Goal: Task Accomplishment & Management: Complete application form

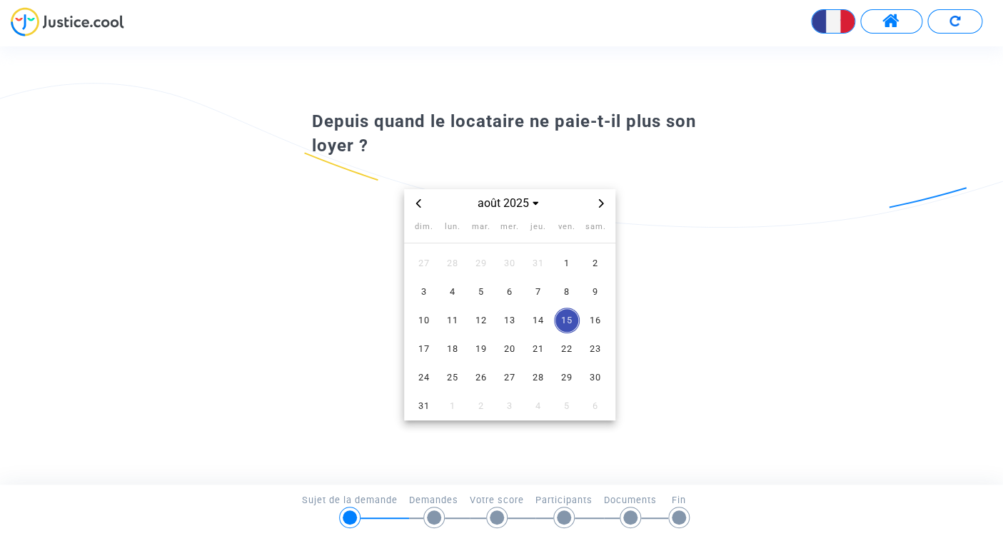
click at [421, 203] on icon "Previous month" at bounding box center [418, 203] width 9 height 9
click at [485, 268] on span "1" at bounding box center [481, 264] width 26 height 26
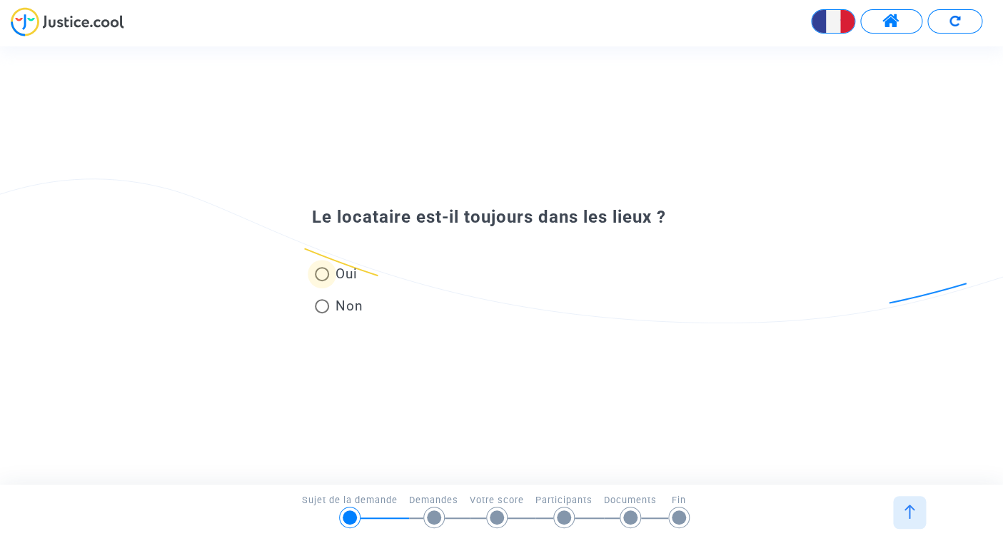
click at [353, 272] on span "Oui" at bounding box center [343, 273] width 28 height 19
click at [322, 281] on input "Oui" at bounding box center [321, 281] width 1 height 1
radio input "true"
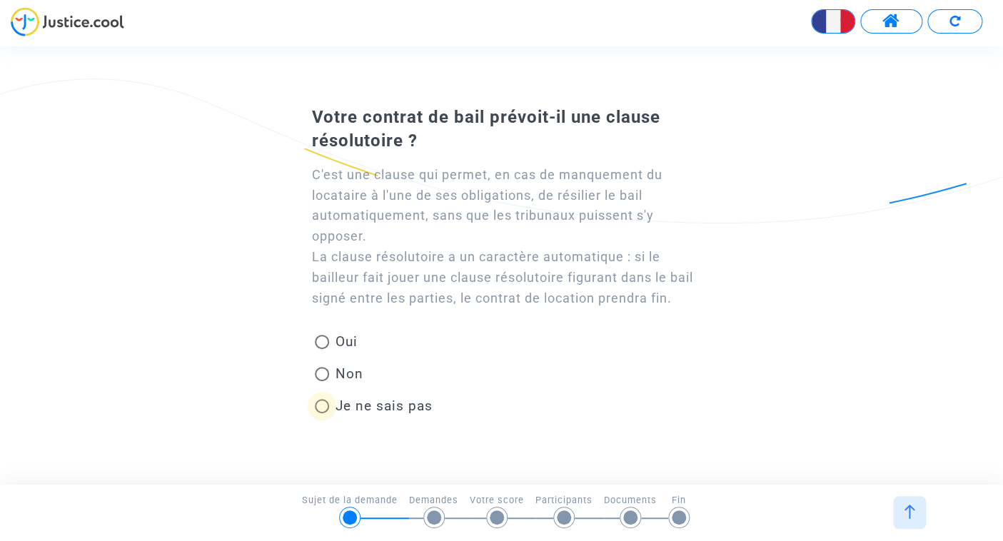
click at [369, 415] on span "Je ne sais pas" at bounding box center [380, 405] width 103 height 19
click at [322, 414] on input "Je ne sais pas" at bounding box center [321, 413] width 1 height 1
radio input "true"
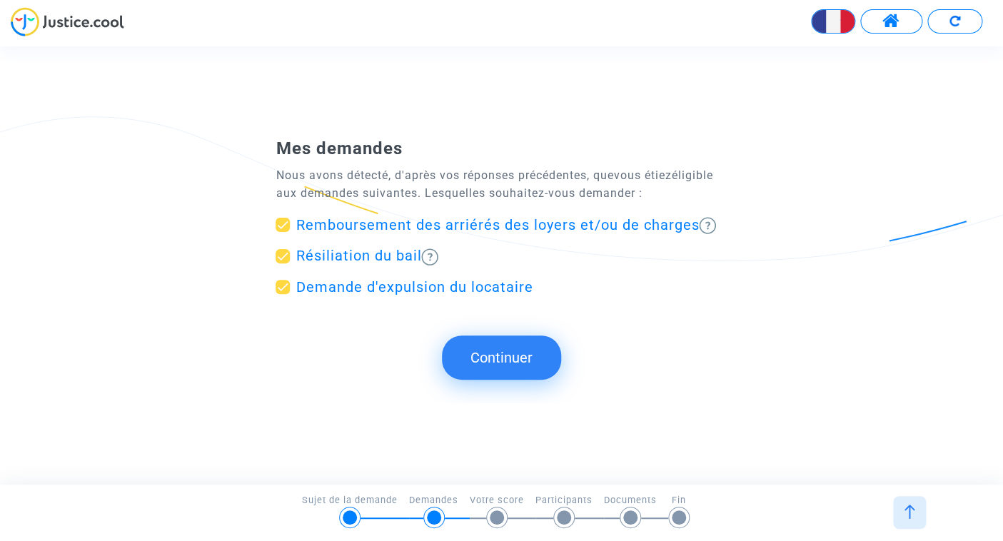
click at [495, 365] on button "Continuer" at bounding box center [501, 357] width 119 height 44
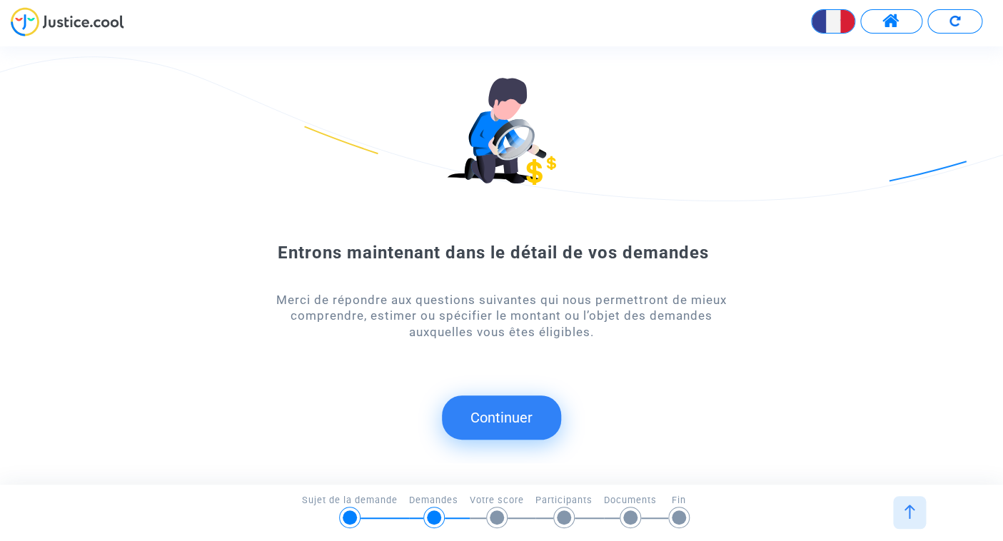
click at [510, 422] on button "Continuer" at bounding box center [501, 417] width 119 height 44
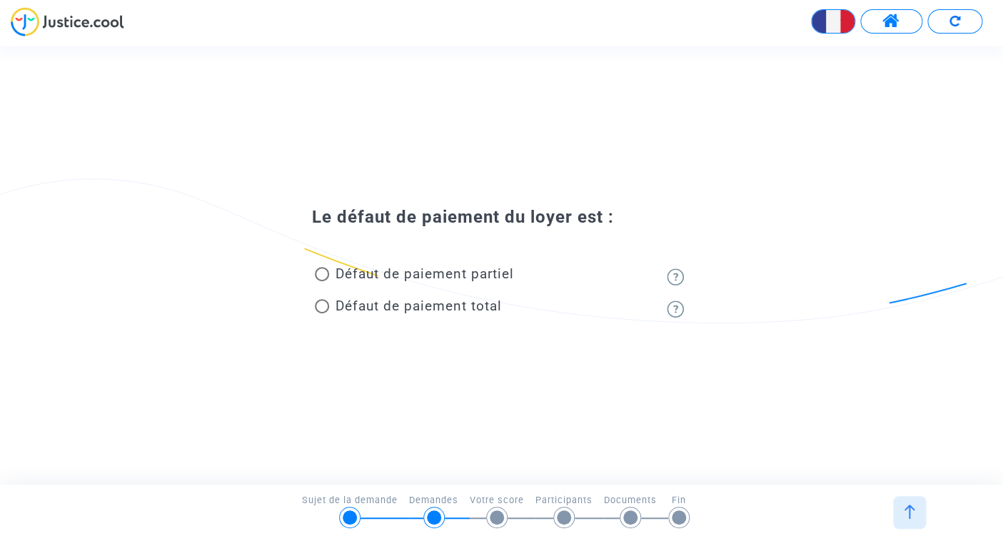
click at [453, 306] on span "Défaut de paiement total" at bounding box center [418, 306] width 166 height 16
click at [322, 313] on input "Défaut de paiement total" at bounding box center [321, 313] width 1 height 1
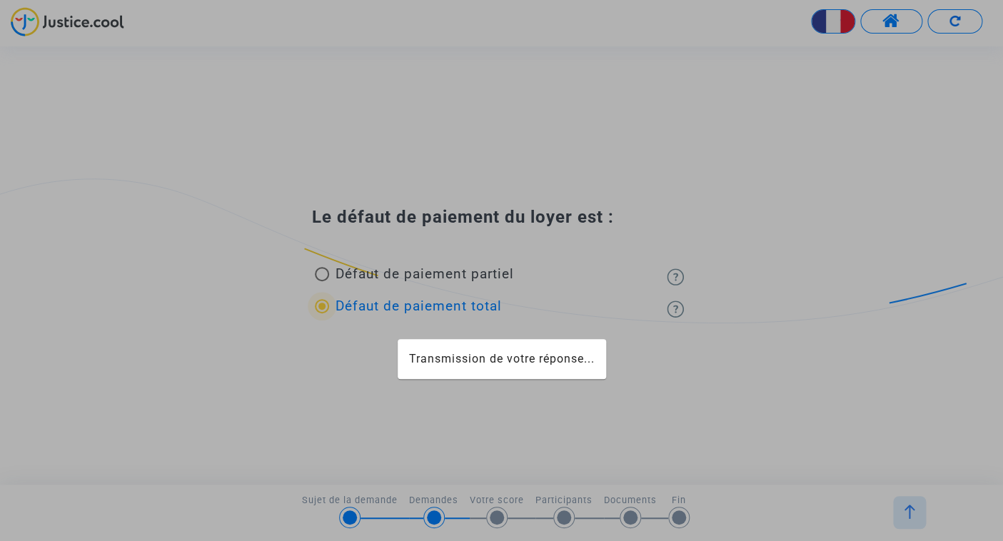
radio input "true"
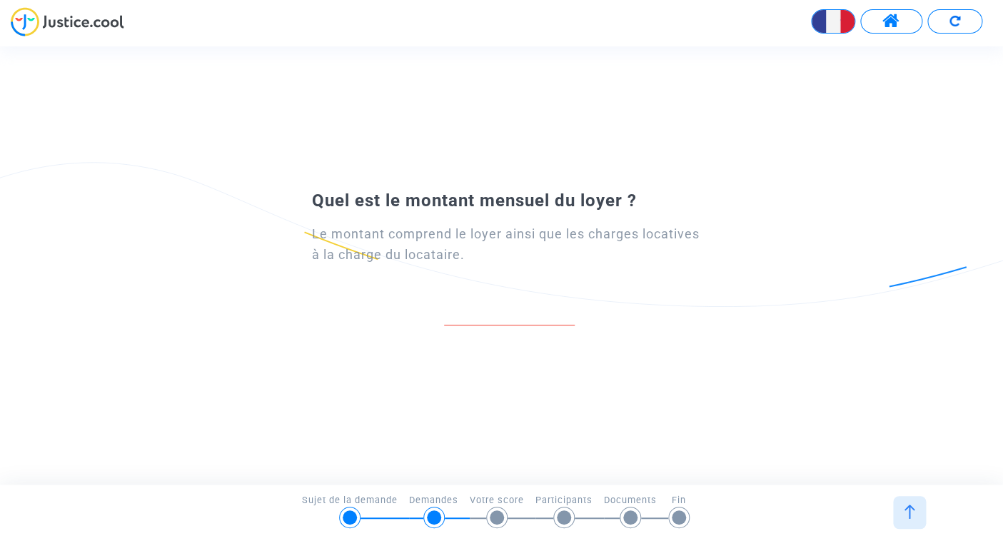
click at [505, 298] on div at bounding box center [509, 306] width 131 height 40
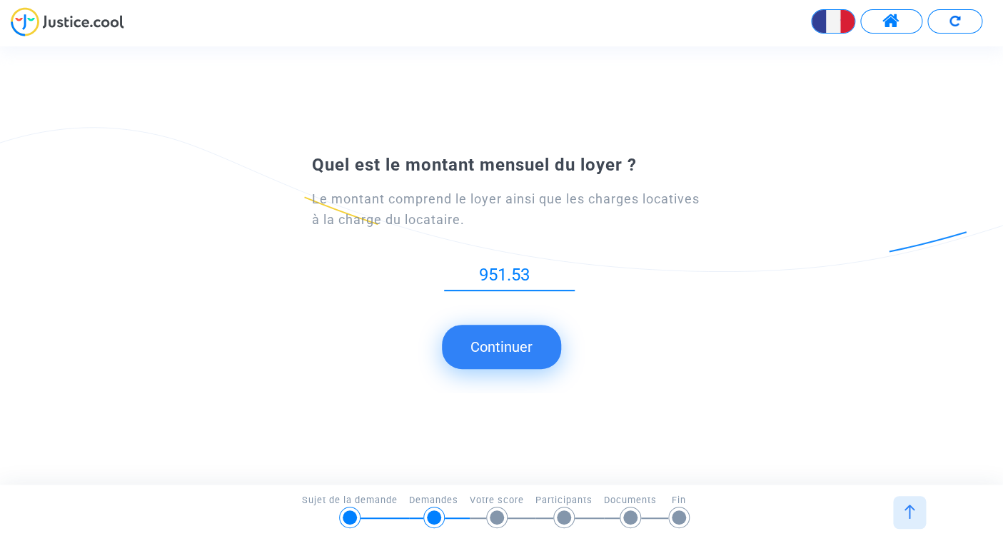
type input "951.53"
click at [507, 340] on button "Continuer" at bounding box center [501, 347] width 119 height 44
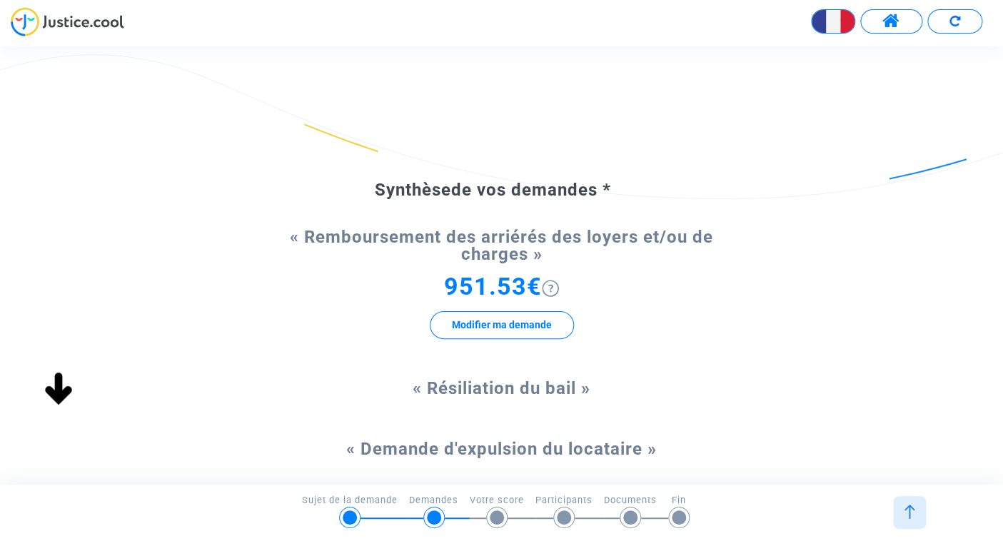
scroll to position [17, 0]
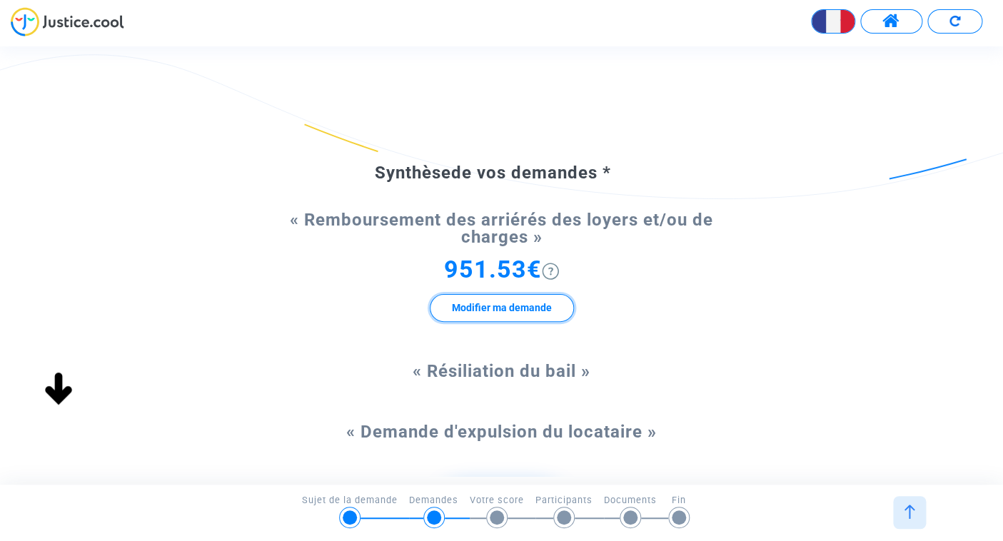
click at [504, 308] on button "Modifier ma demande" at bounding box center [502, 308] width 144 height 28
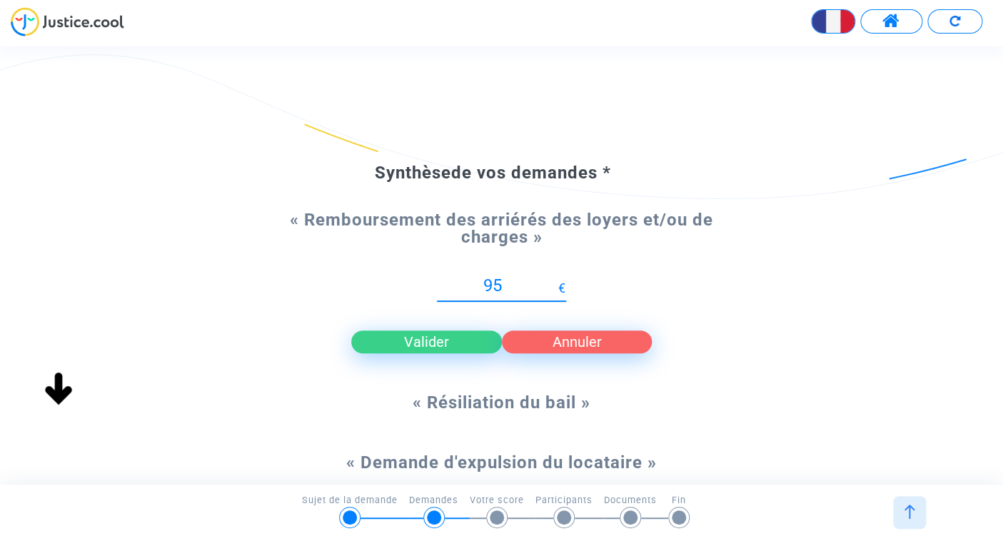
type input "9"
type input "3354"
type input "3354.59"
click at [445, 342] on button "Valider" at bounding box center [426, 341] width 151 height 23
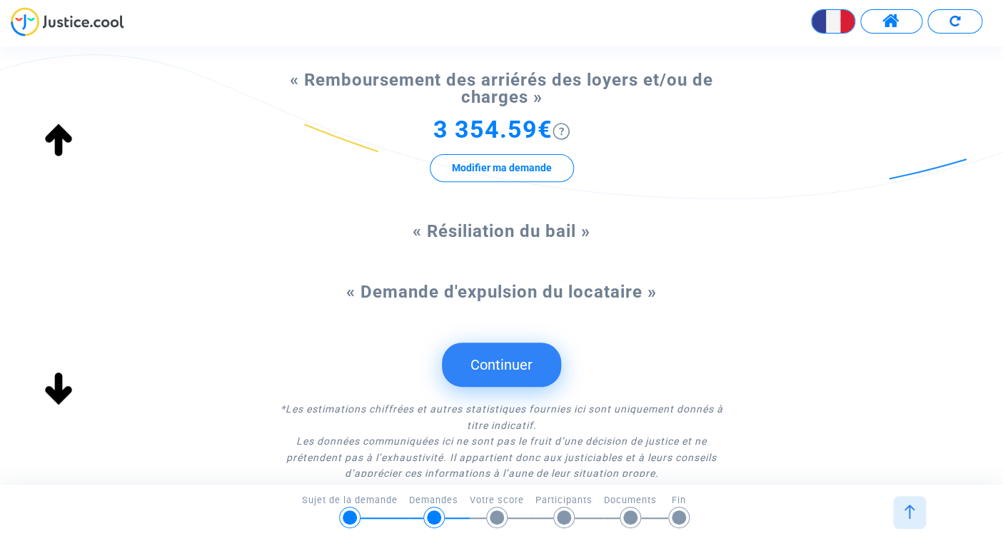
scroll to position [159, 0]
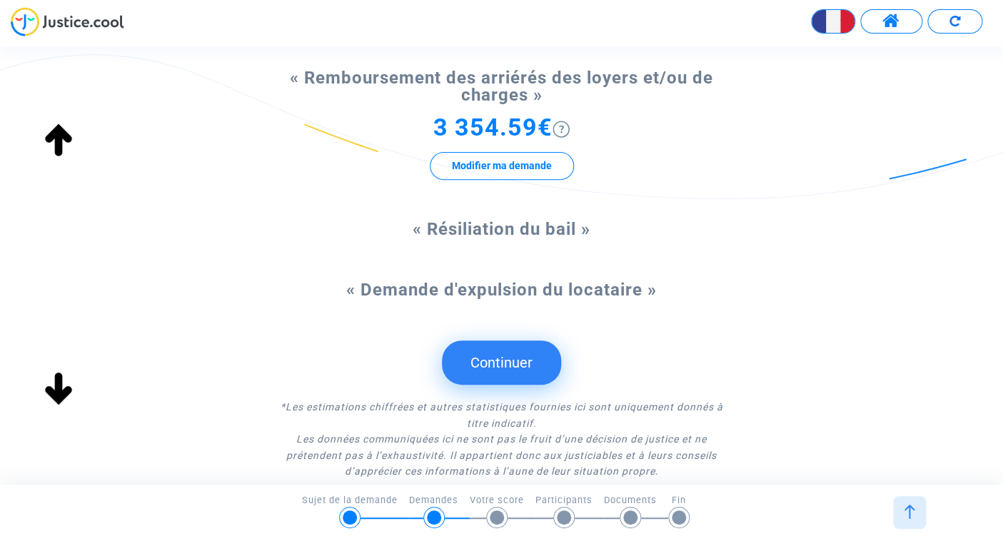
click at [505, 366] on button "Continuer" at bounding box center [501, 362] width 119 height 44
click at [473, 382] on button "Continuer" at bounding box center [501, 362] width 119 height 44
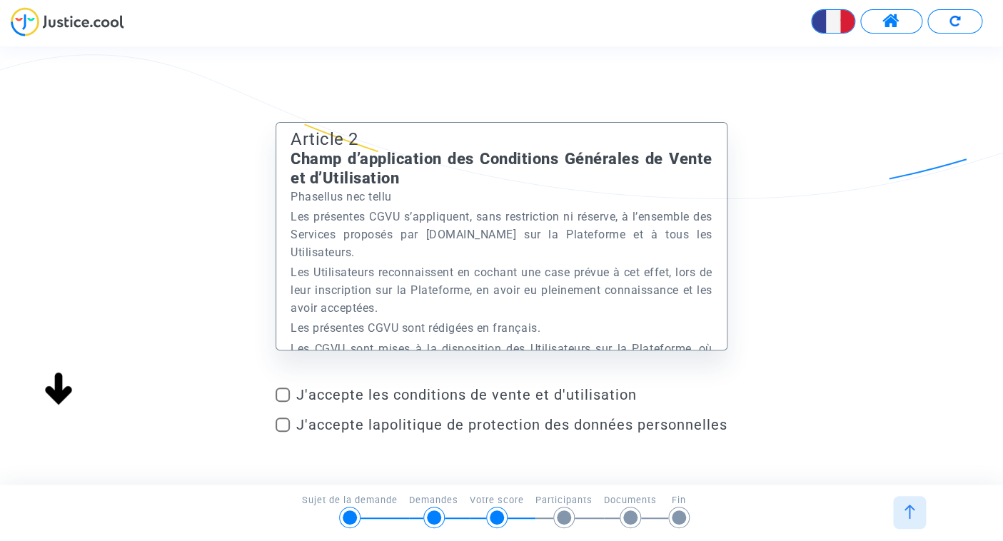
click at [445, 395] on span "J'accepte les conditions de vente et d'utilisation" at bounding box center [511, 394] width 431 height 17
click at [283, 402] on input "J'accepte les conditions de vente et d'utilisation" at bounding box center [282, 402] width 1 height 1
checkbox input "true"
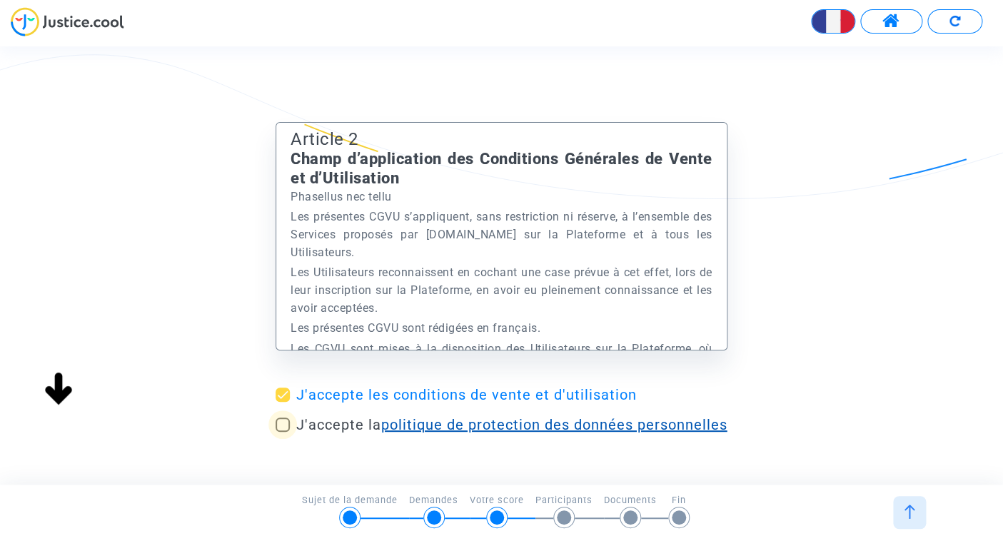
click at [445, 429] on link "politique de protection des données personnelles" at bounding box center [553, 424] width 346 height 17
